Goal: Task Accomplishment & Management: Manage account settings

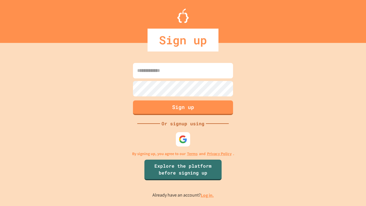
click at [207, 195] on link "Log in." at bounding box center [207, 195] width 13 height 6
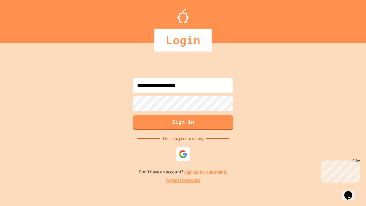
type input "**********"
